Goal: Information Seeking & Learning: Learn about a topic

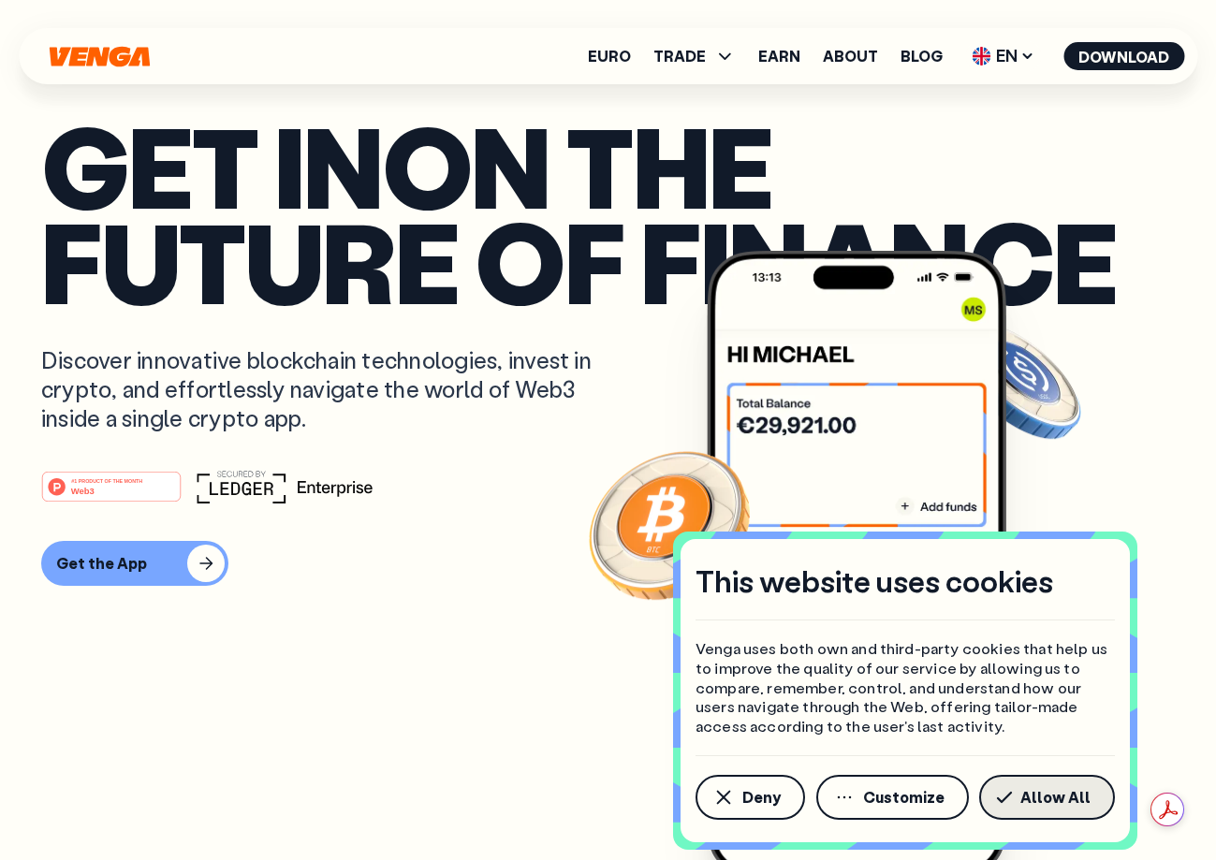
click at [1063, 802] on span "Allow All" at bounding box center [1055, 797] width 70 height 15
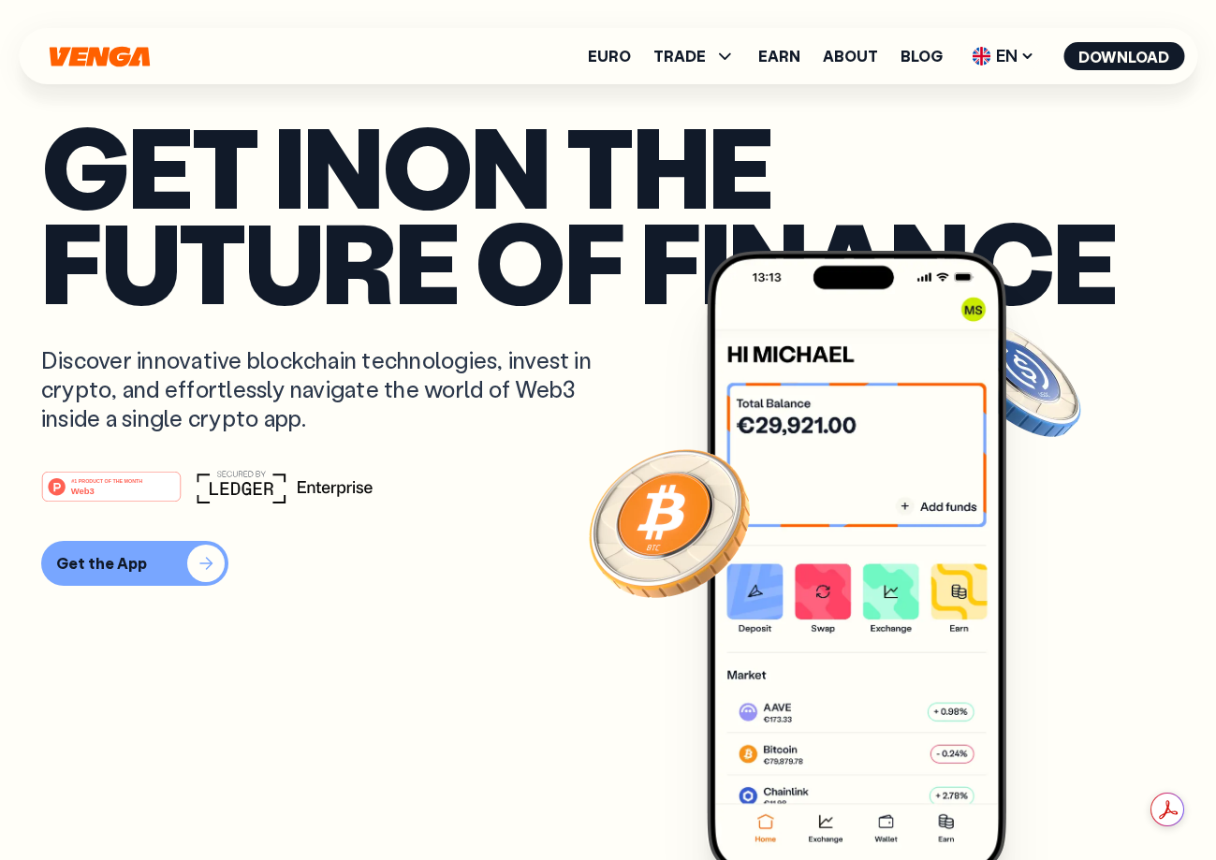
click at [163, 565] on button "Get the App" at bounding box center [134, 563] width 187 height 45
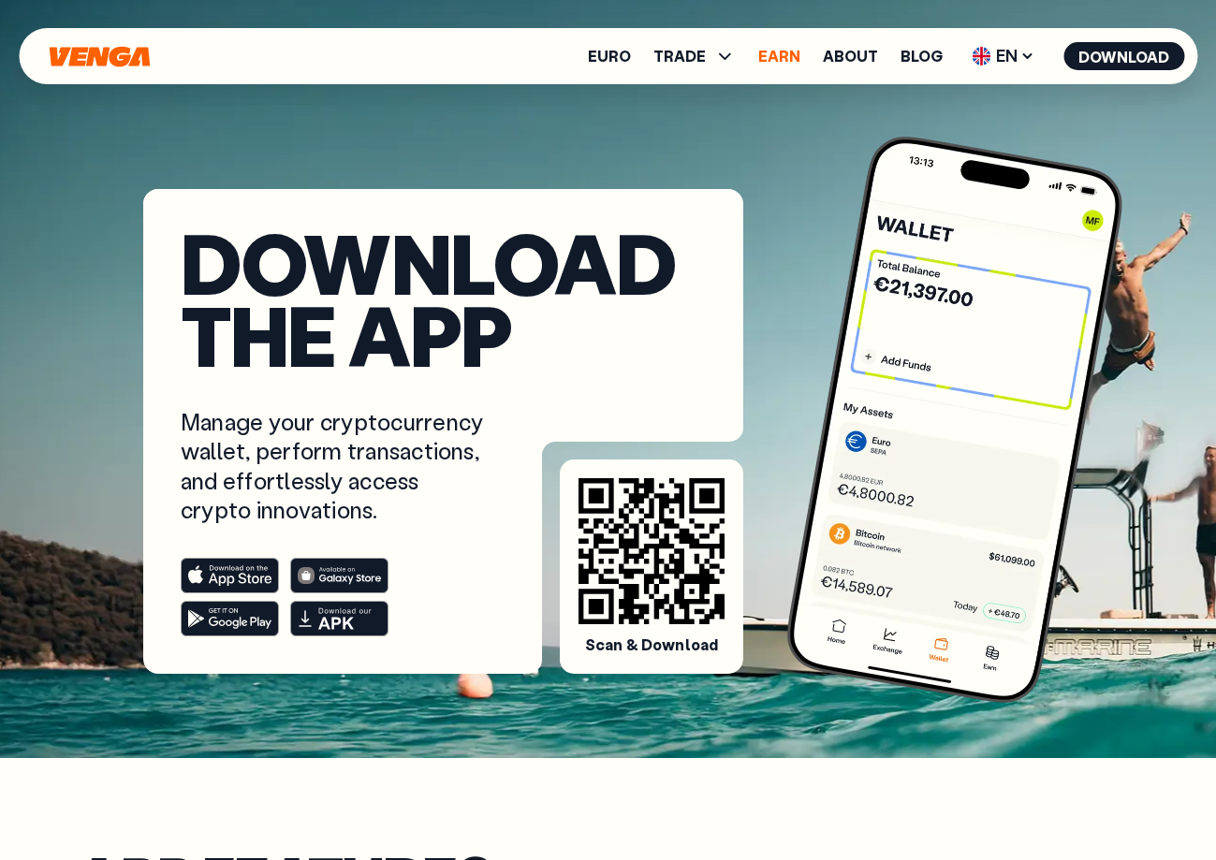
drag, startPoint x: 806, startPoint y: 38, endPoint x: 801, endPoint y: 53, distance: 15.7
click at [806, 39] on div "Euro TRADE Buy Sell Swap Exchange Earn About Blog EN English - EN Español - ES …" at bounding box center [608, 56] width 1178 height 56
click at [800, 53] on link "Earn" at bounding box center [779, 56] width 42 height 15
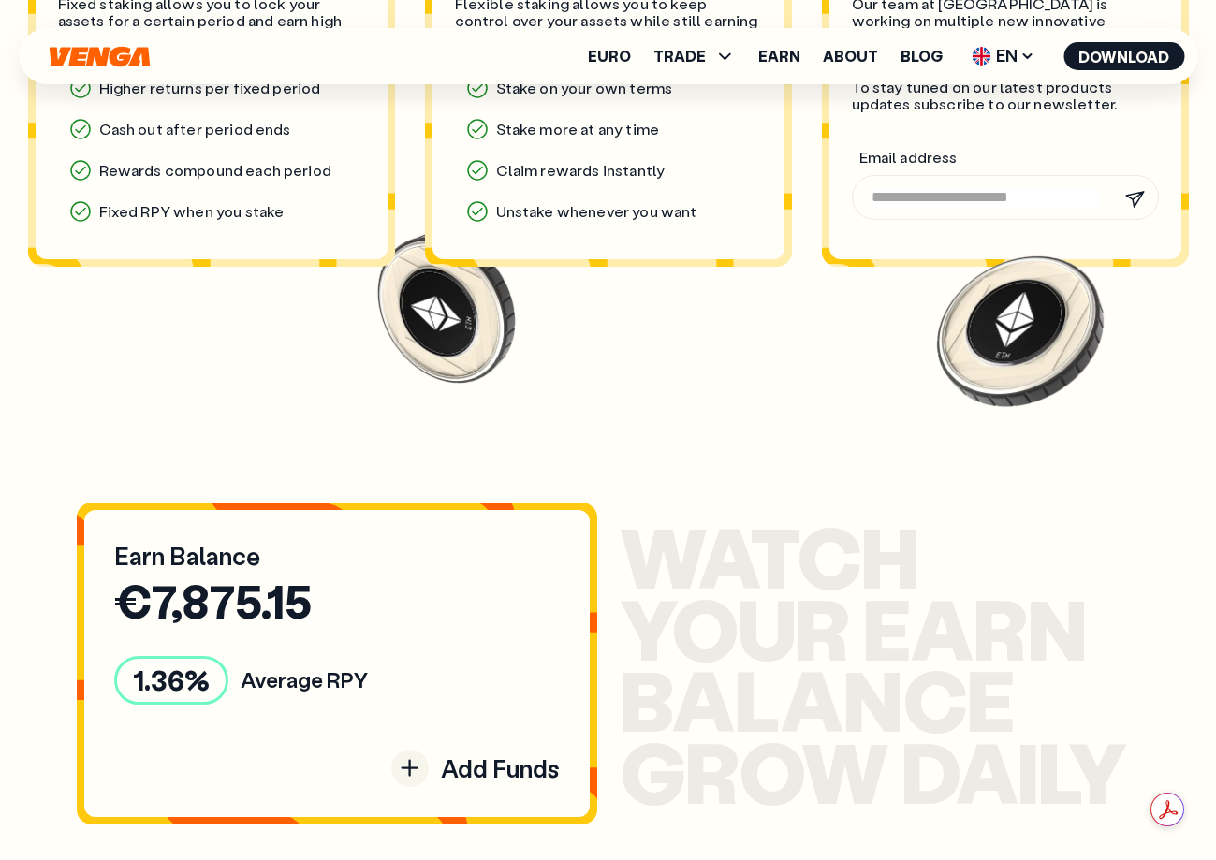
scroll to position [1829, 0]
